Goal: Information Seeking & Learning: Check status

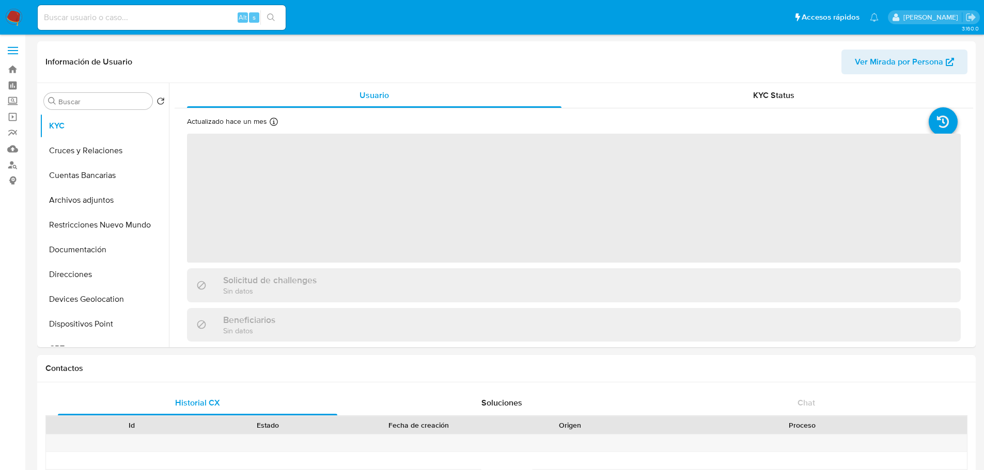
select select "10"
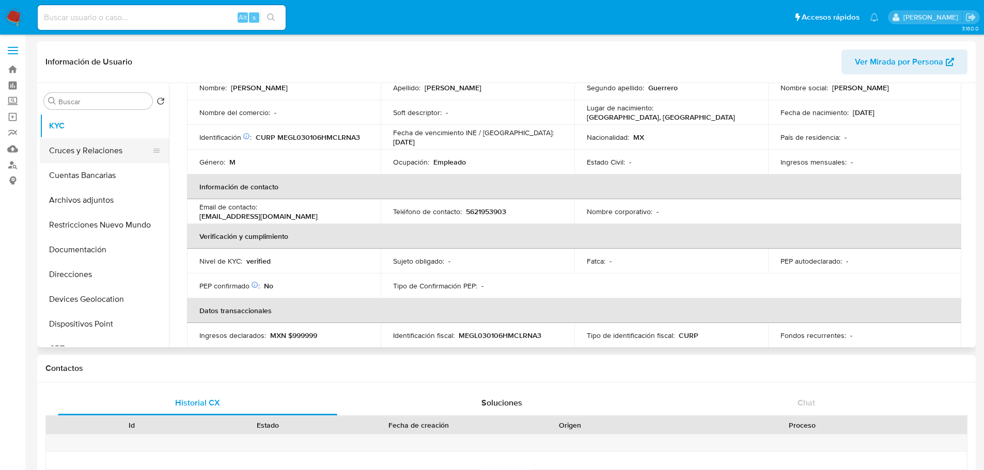
click at [99, 143] on button "Cruces y Relaciones" at bounding box center [100, 150] width 121 height 25
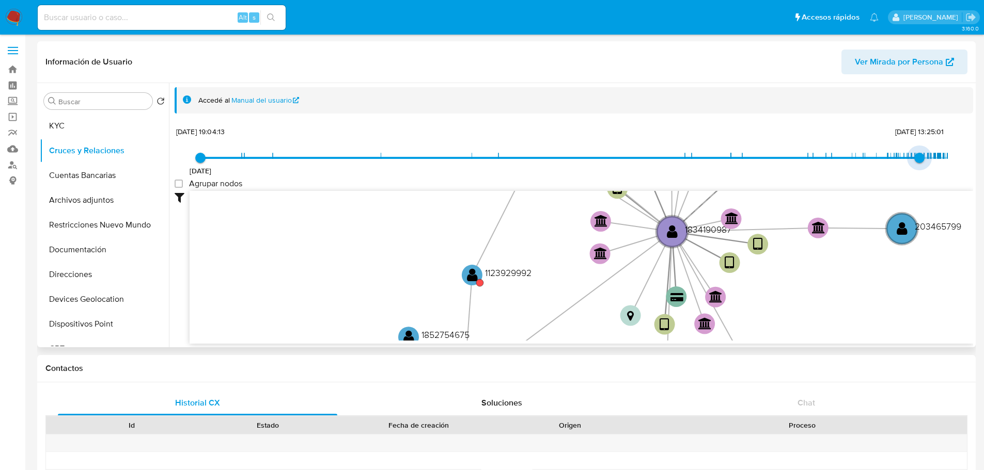
type input "1754020716000"
drag, startPoint x: 942, startPoint y: 161, endPoint x: 918, endPoint y: 162, distance: 24.3
click at [918, 162] on span "31/7/2025, 21:58:36" at bounding box center [921, 158] width 10 height 10
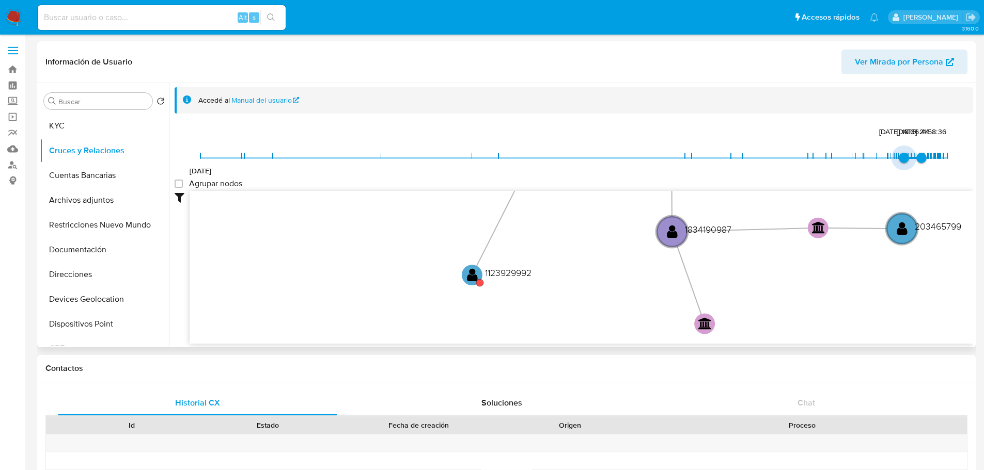
type input "1751756637000"
drag, startPoint x: 199, startPoint y: 159, endPoint x: 903, endPoint y: 151, distance: 703.8
click at [903, 153] on span "5/7/2025, 17:03:57" at bounding box center [907, 158] width 10 height 10
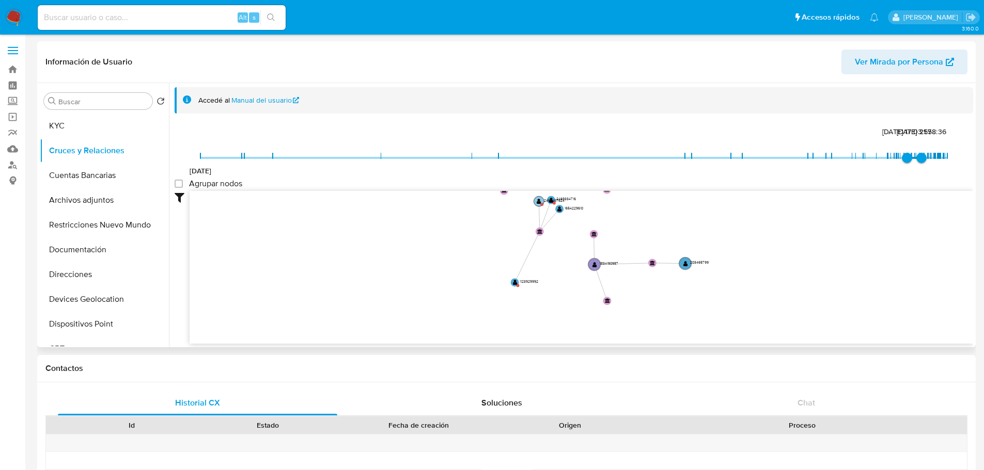
click at [538, 203] on text "" at bounding box center [538, 201] width 5 height 6
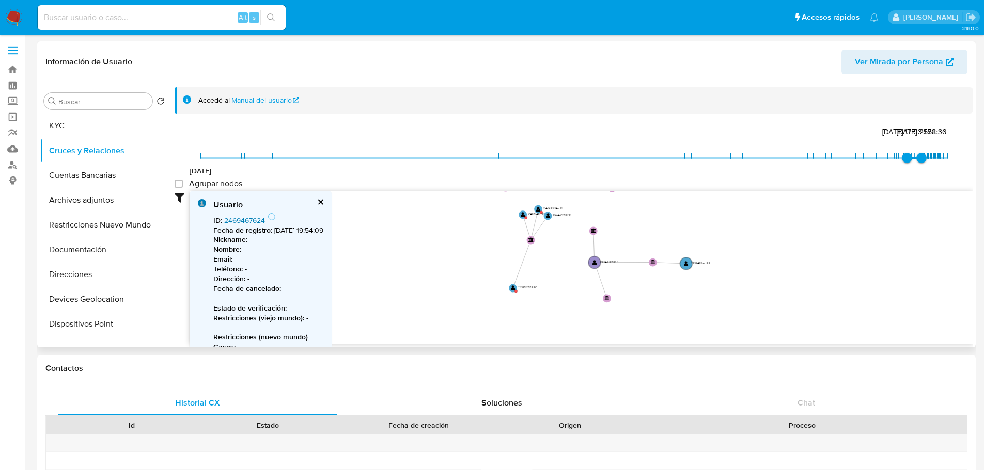
click at [250, 220] on link "2469467624" at bounding box center [244, 220] width 41 height 10
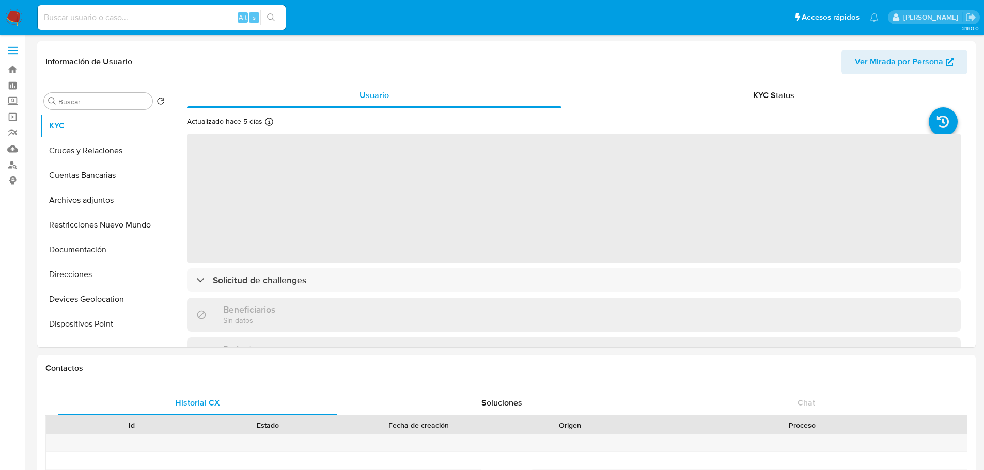
select select "10"
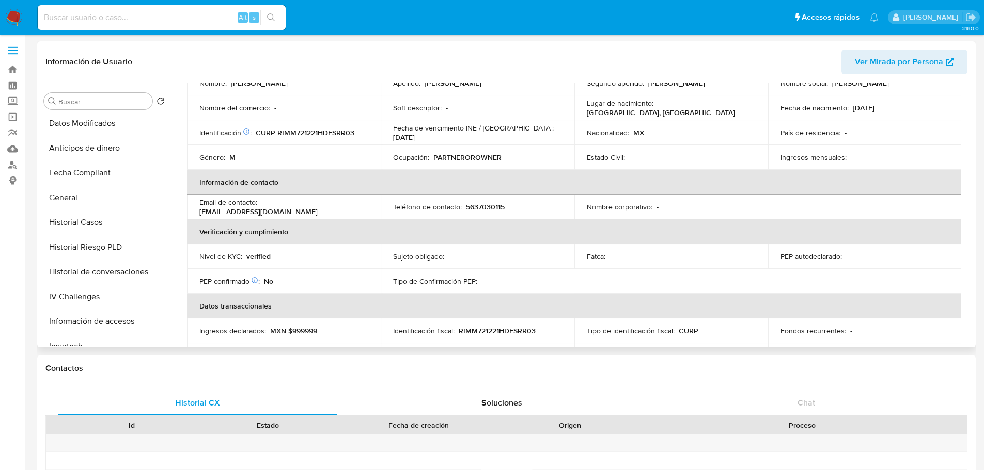
scroll to position [276, 0]
click at [94, 219] on button "Historial Casos" at bounding box center [100, 222] width 121 height 25
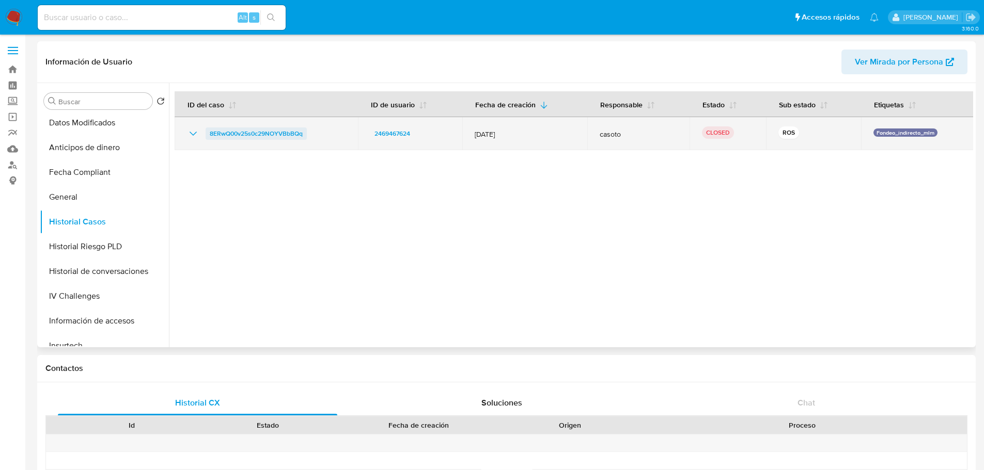
click at [242, 132] on span "8ERwQ00v25s0c29NOYVBbBQq" at bounding box center [256, 134] width 93 height 12
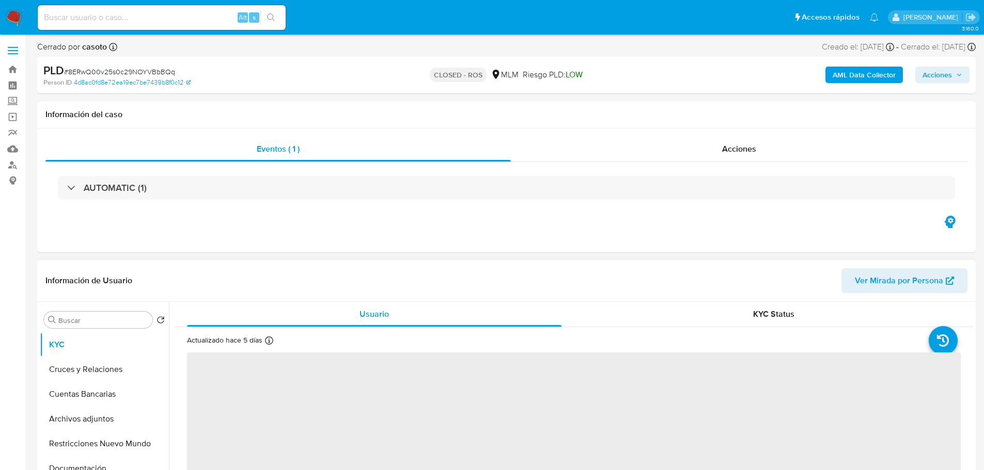
select select "10"
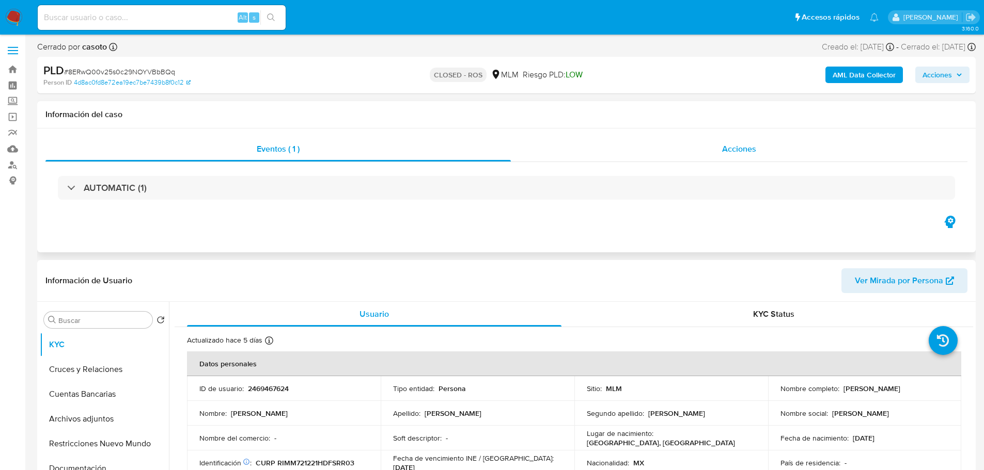
click at [681, 159] on div "Acciones" at bounding box center [739, 149] width 456 height 25
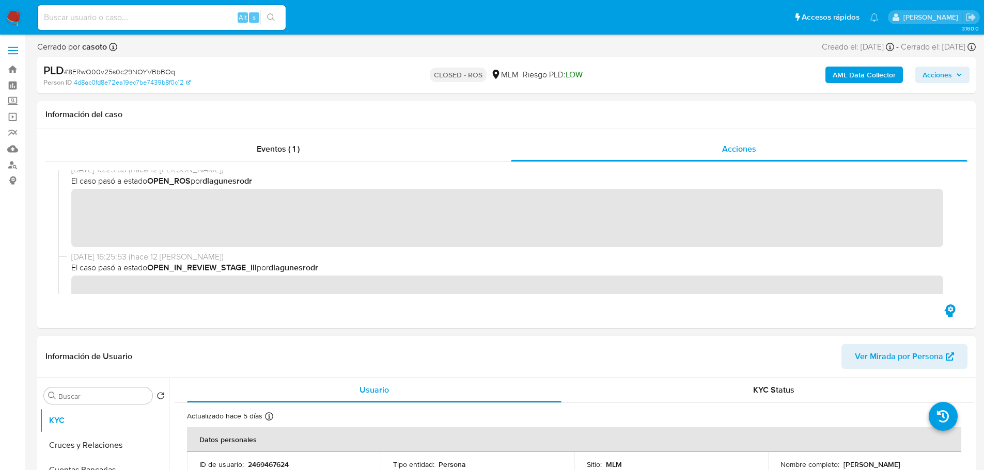
scroll to position [206, 0]
